Goal: Information Seeking & Learning: Learn about a topic

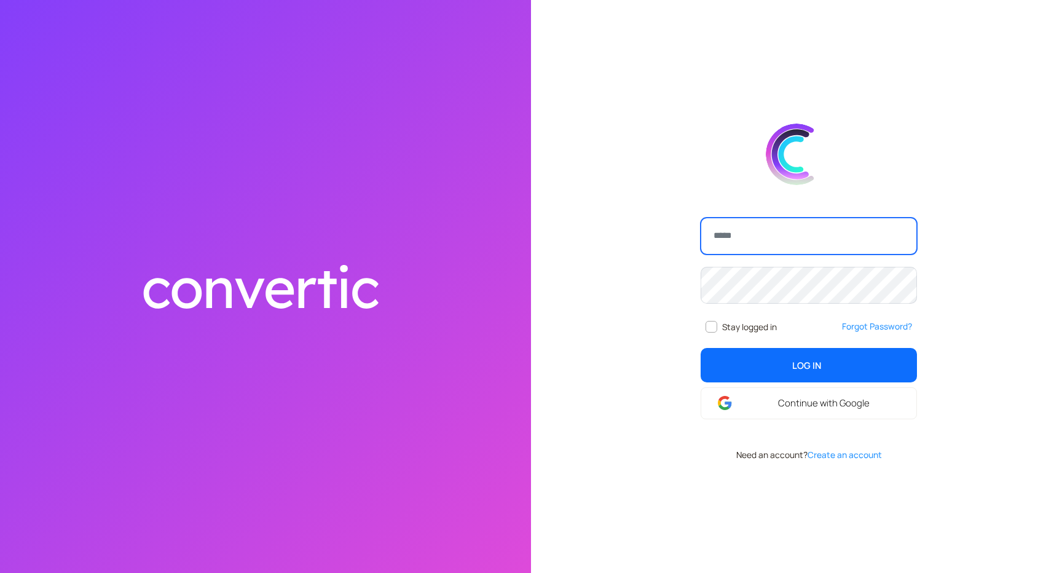
click at [733, 239] on input "email" at bounding box center [809, 236] width 216 height 37
type input "**********"
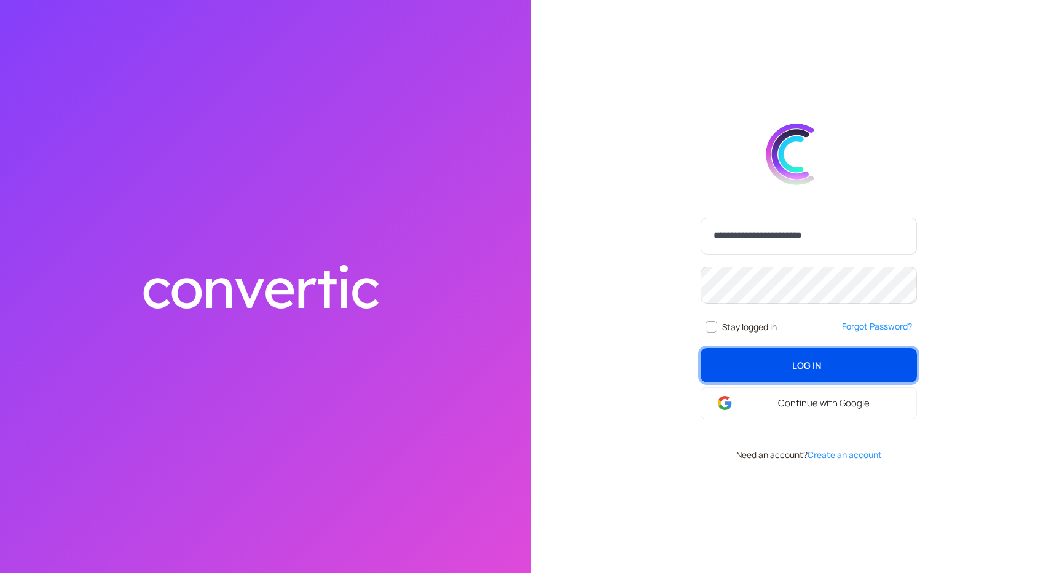
click at [798, 360] on span "Log In" at bounding box center [806, 365] width 29 height 14
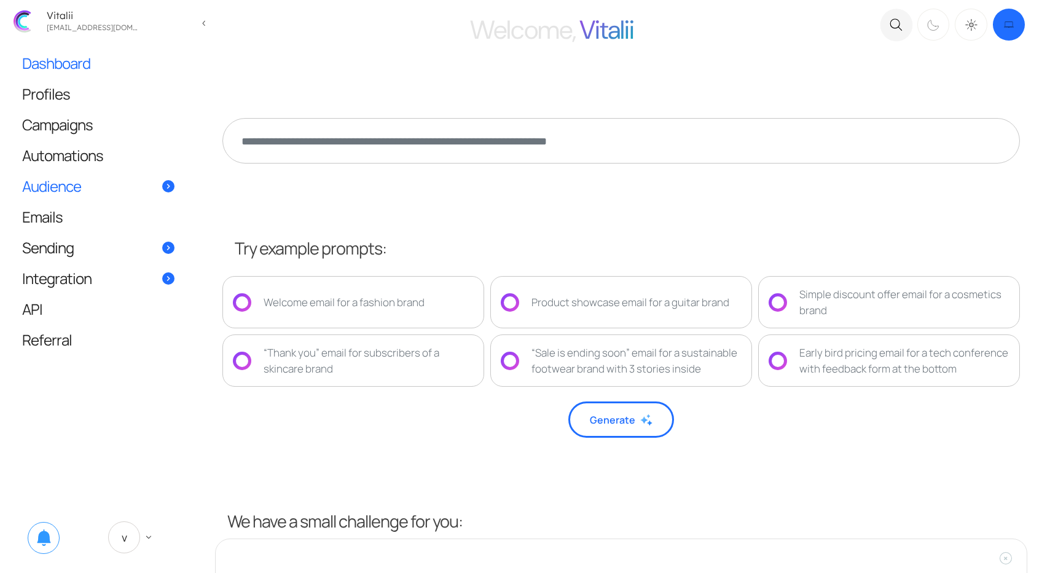
click at [58, 179] on span "Audience" at bounding box center [51, 185] width 59 height 13
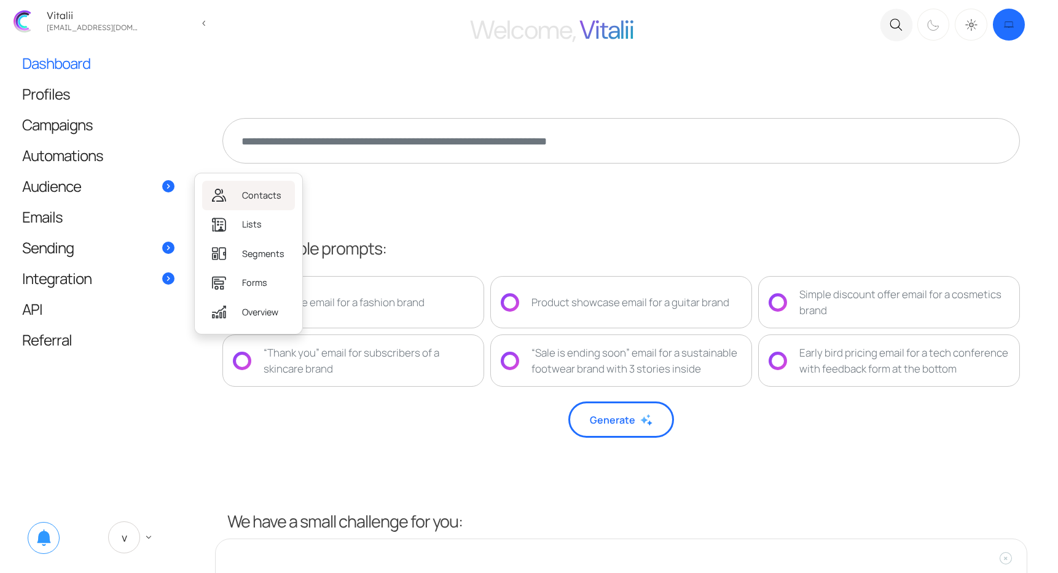
click at [242, 191] on span "Contacts" at bounding box center [261, 196] width 39 height 14
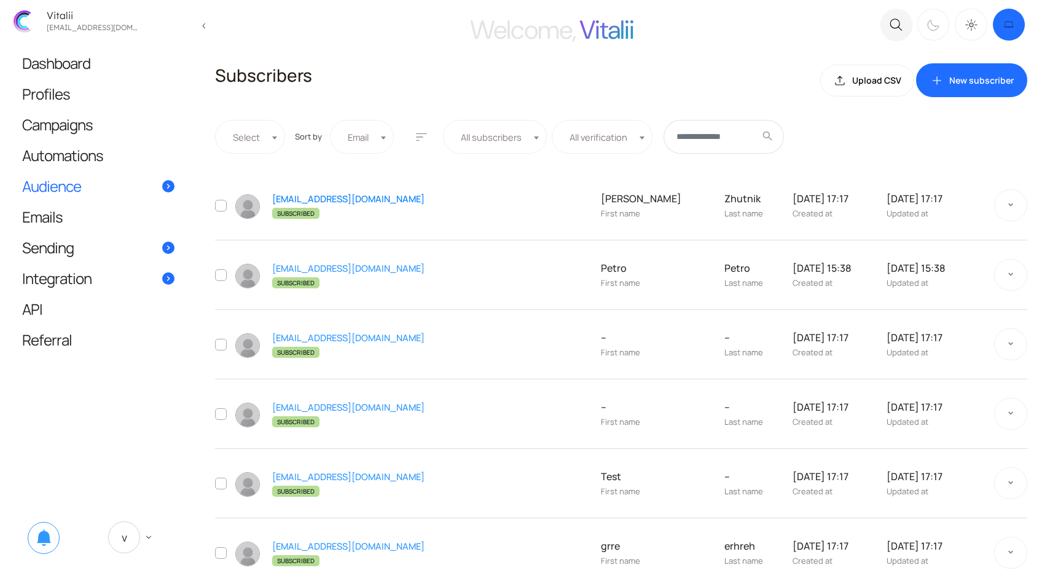
click at [304, 199] on link "[EMAIL_ADDRESS][DOMAIN_NAME]" at bounding box center [348, 198] width 152 height 12
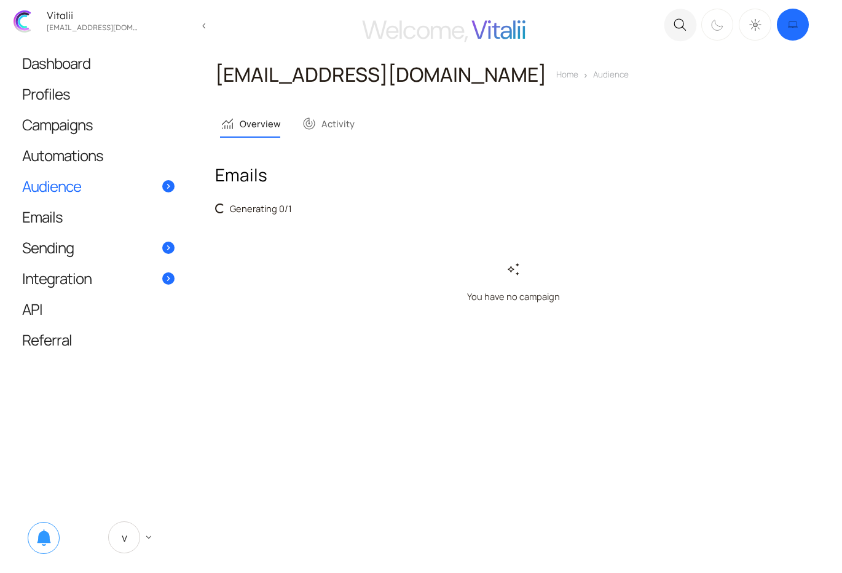
click at [67, 186] on span "Audience" at bounding box center [51, 185] width 59 height 13
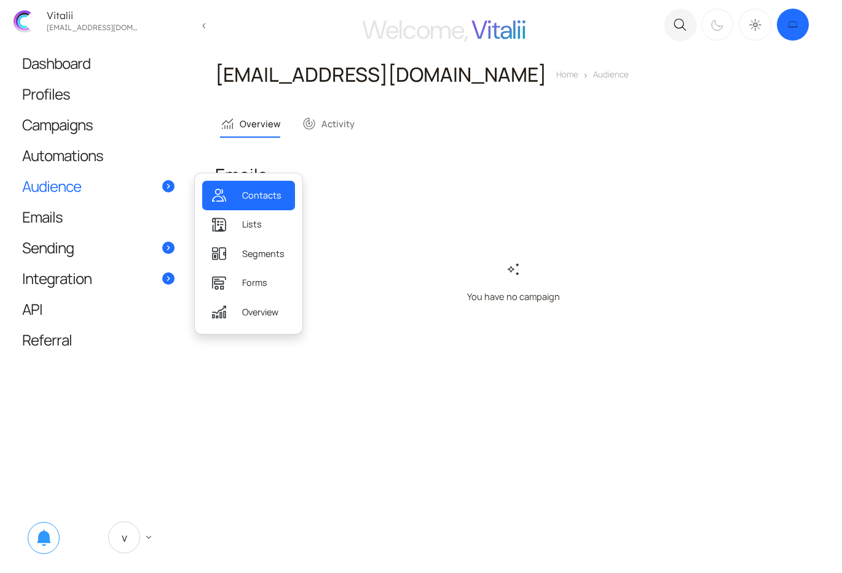
click at [227, 190] on link "Contacts" at bounding box center [248, 195] width 93 height 29
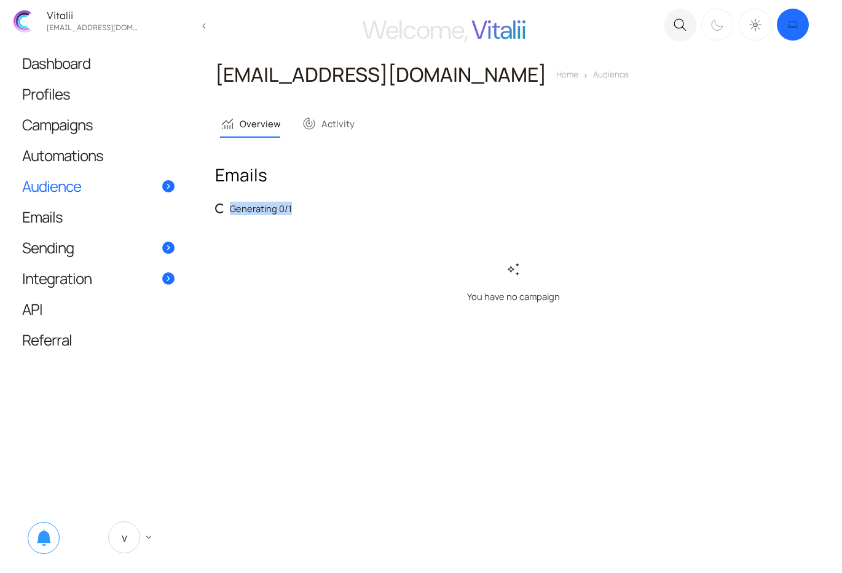
drag, startPoint x: 312, startPoint y: 210, endPoint x: 213, endPoint y: 208, distance: 99.6
click at [213, 208] on main "Welcome, Vitalii close .c{fill:none;stroke:#000000;stroke-linecap:round;stroke-…" at bounding box center [421, 286] width 842 height 573
copy div "Loading... Generating 0/1"
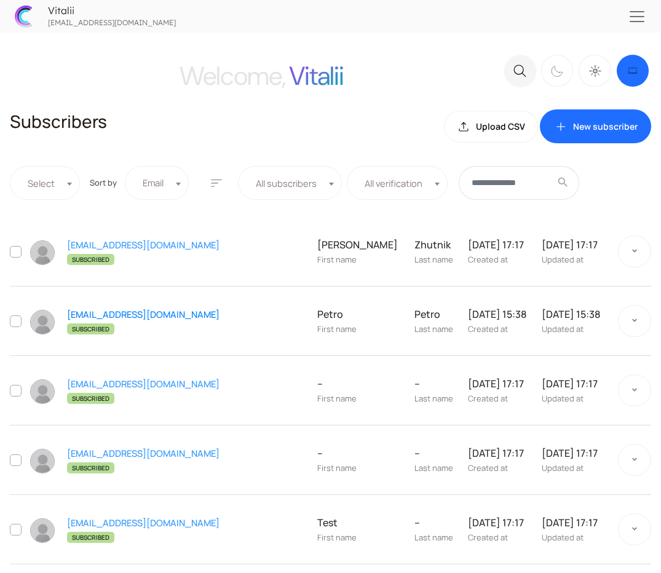
click at [116, 312] on link "askafter904@gmail.com" at bounding box center [143, 314] width 152 height 12
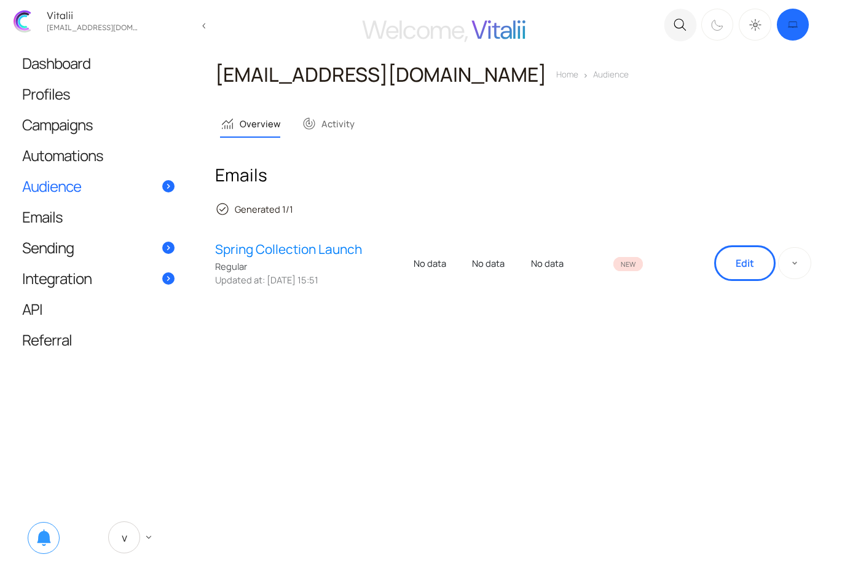
click at [300, 251] on link "Spring Collection Launch" at bounding box center [311, 249] width 192 height 19
